Goal: Navigation & Orientation: Find specific page/section

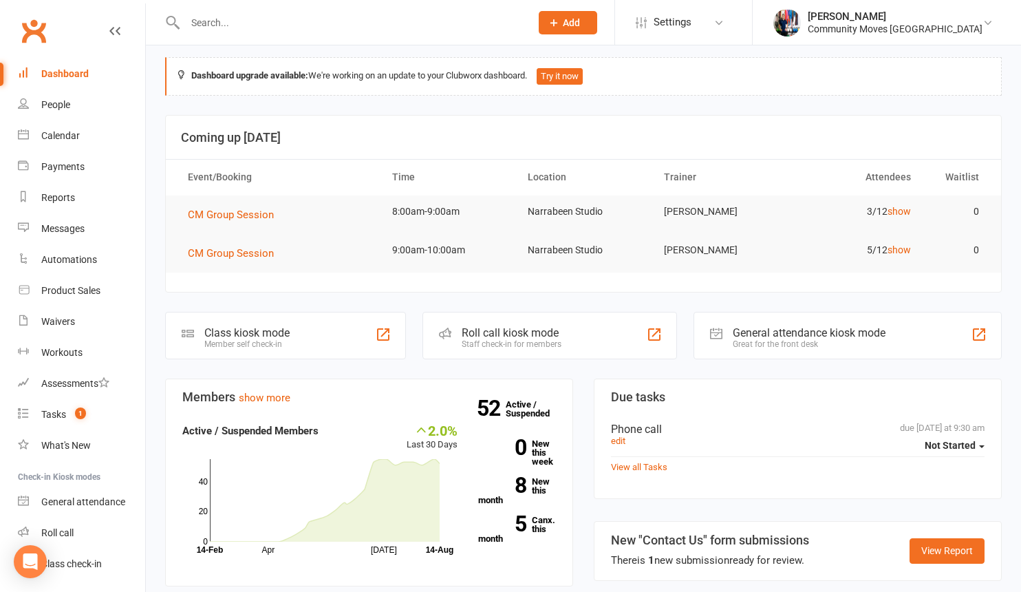
click at [207, 22] on input "text" at bounding box center [351, 22] width 340 height 19
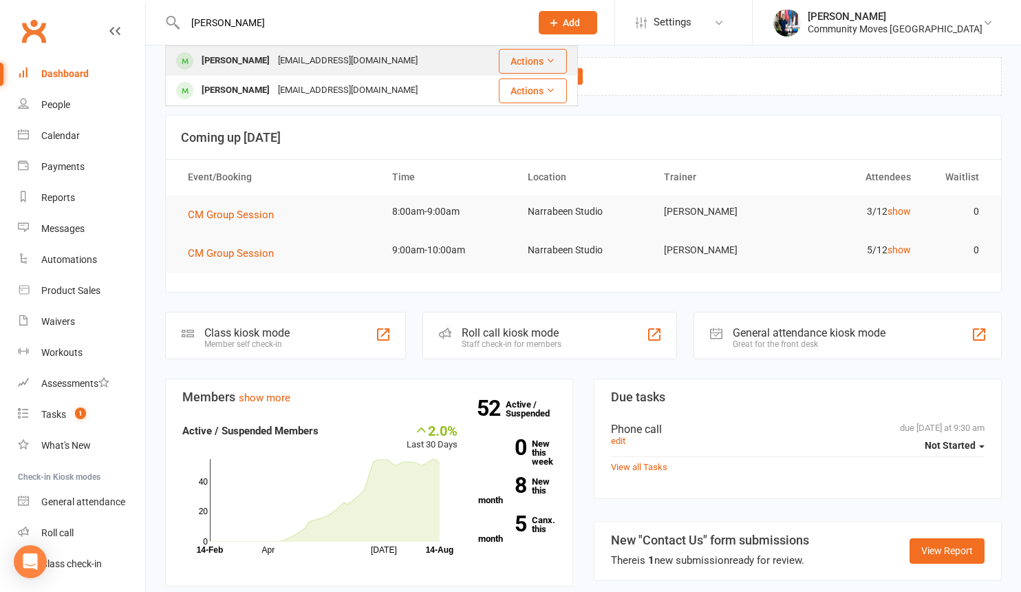
type input "lyn"
click at [274, 60] on div "Lynneaheatley@gmail.com" at bounding box center [348, 61] width 148 height 20
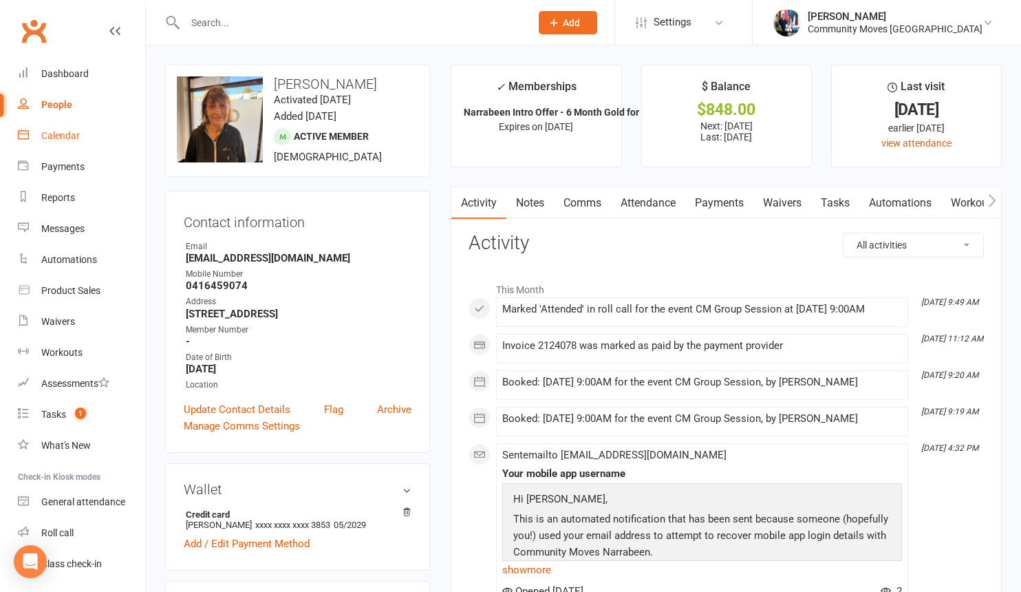
click at [56, 133] on div "Calendar" at bounding box center [60, 135] width 39 height 11
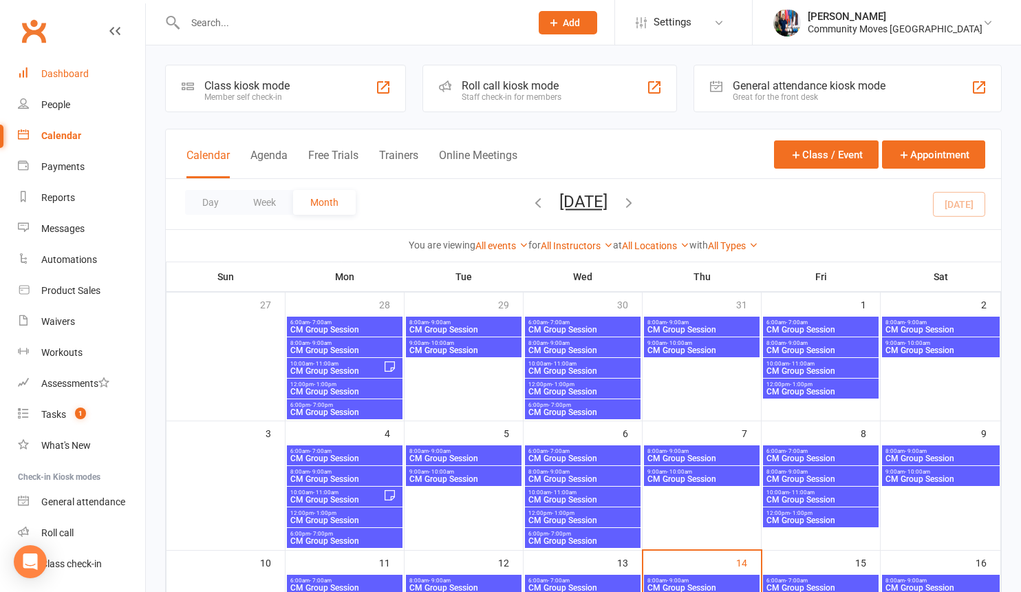
click at [67, 74] on div "Dashboard" at bounding box center [64, 73] width 47 height 11
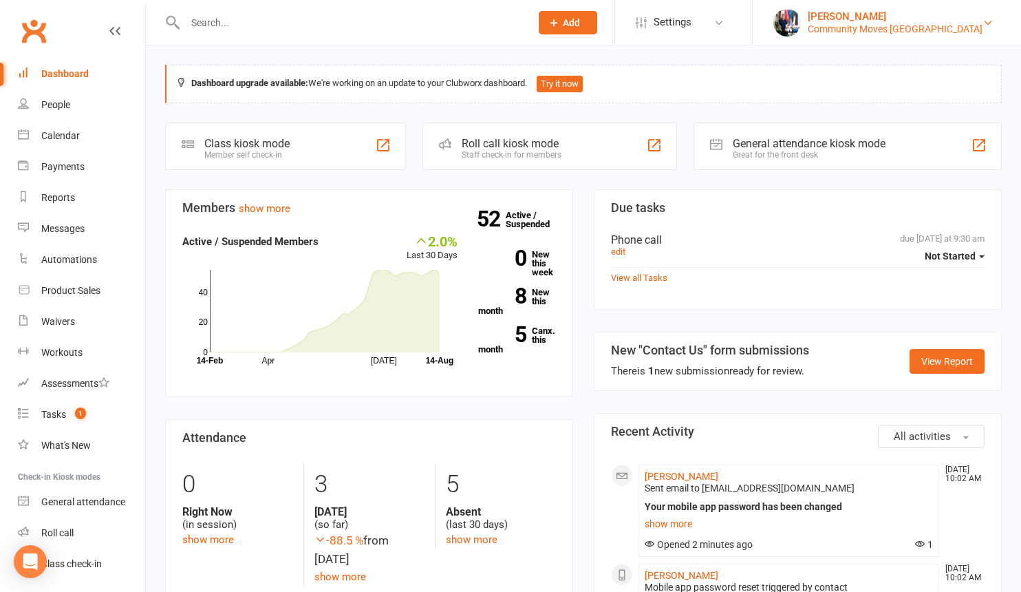
click at [900, 19] on div "[PERSON_NAME]" at bounding box center [895, 16] width 175 height 12
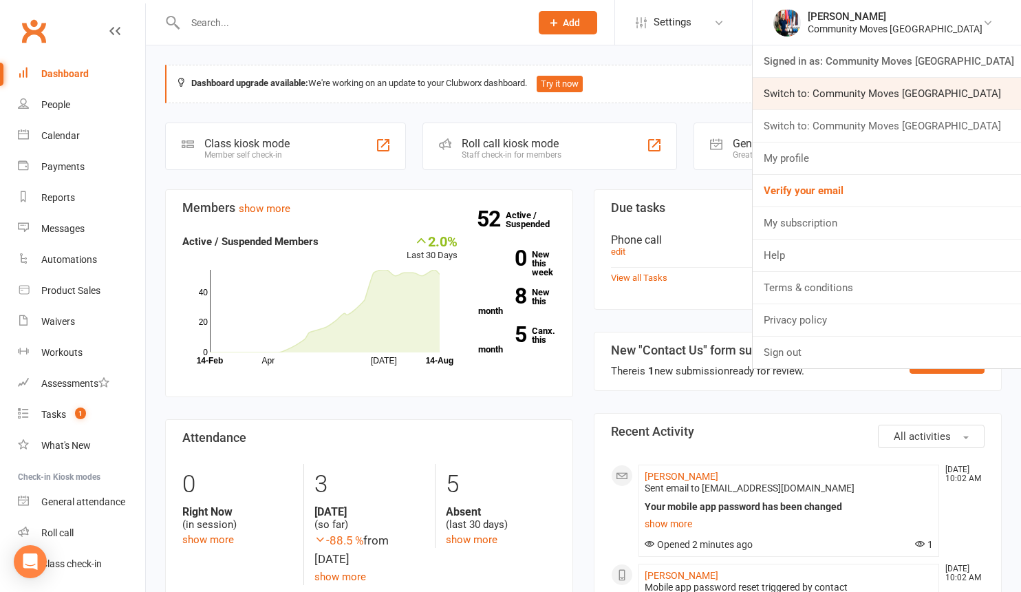
click at [890, 91] on link "Switch to: Community Moves Forestville" at bounding box center [887, 94] width 268 height 32
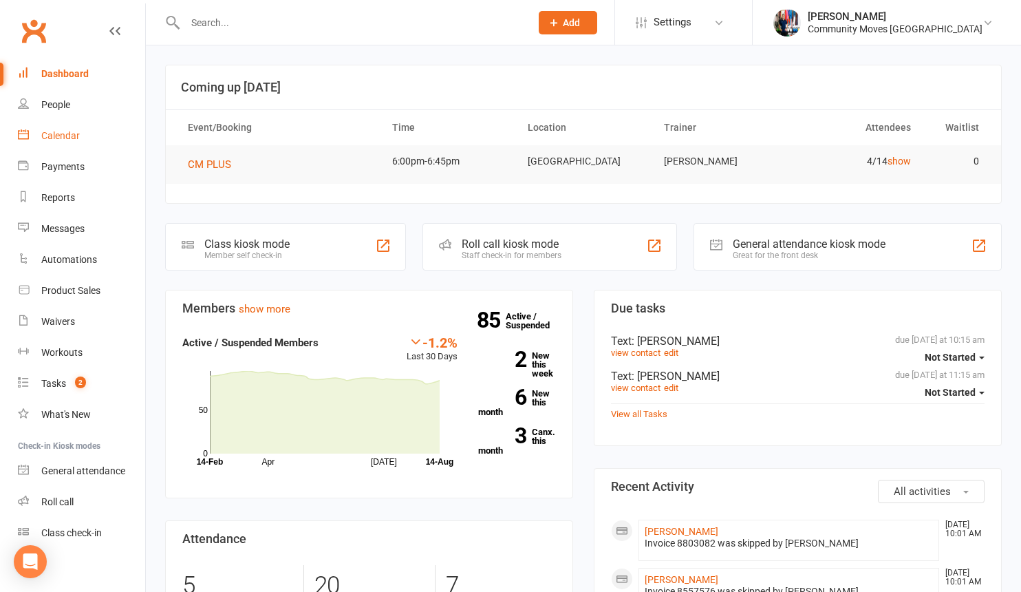
click at [65, 133] on div "Calendar" at bounding box center [60, 135] width 39 height 11
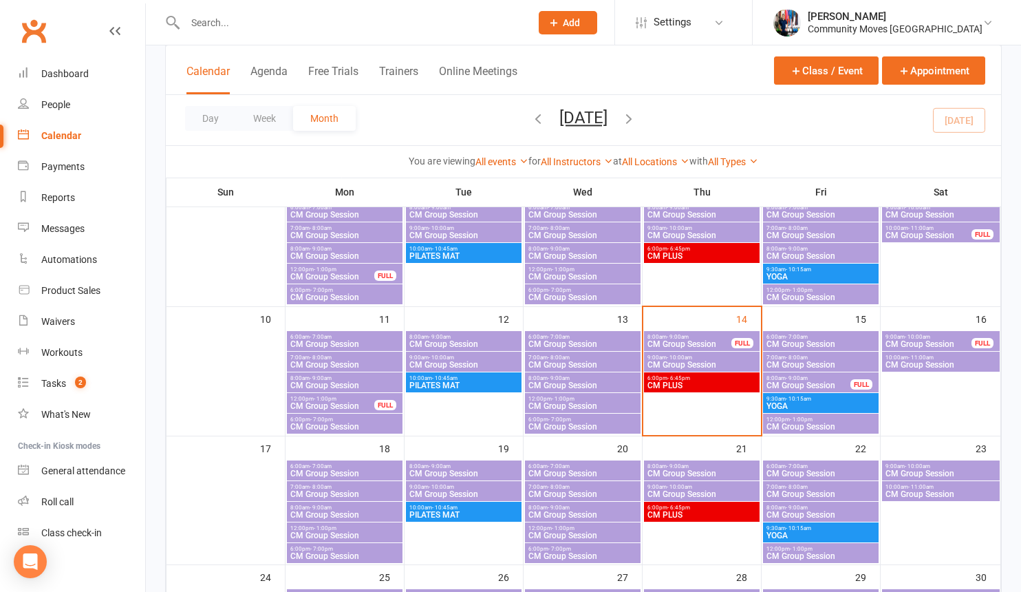
scroll to position [248, 0]
